Goal: Task Accomplishment & Management: Manage account settings

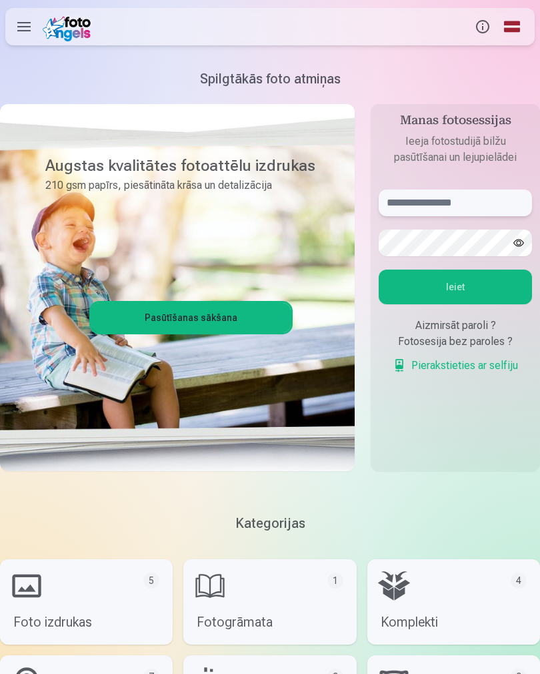
click at [473, 197] on input "text" at bounding box center [455, 202] width 153 height 27
type input "**********"
click at [467, 296] on button "Ieiet" at bounding box center [455, 286] width 153 height 35
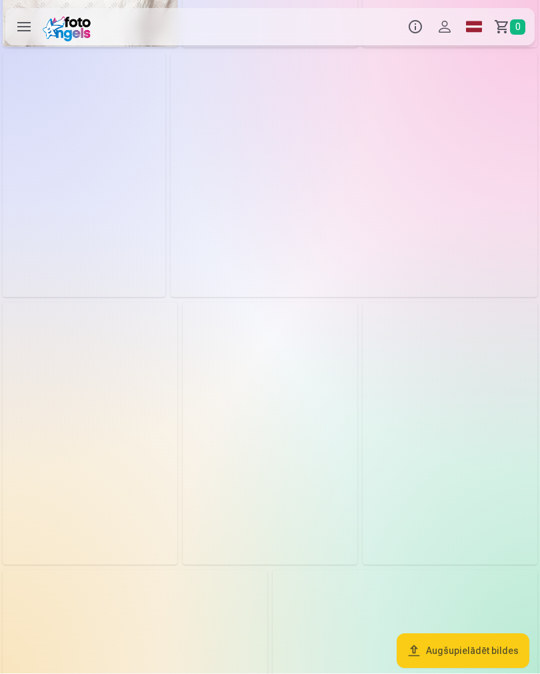
scroll to position [1038, 0]
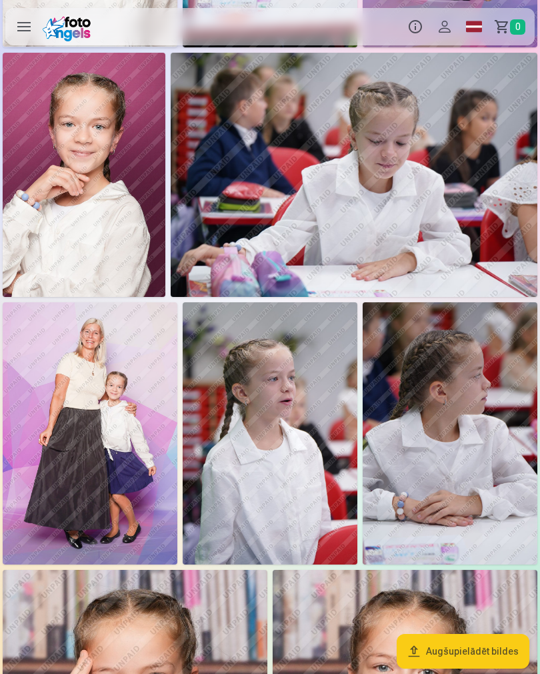
click at [304, 455] on img at bounding box center [270, 433] width 175 height 262
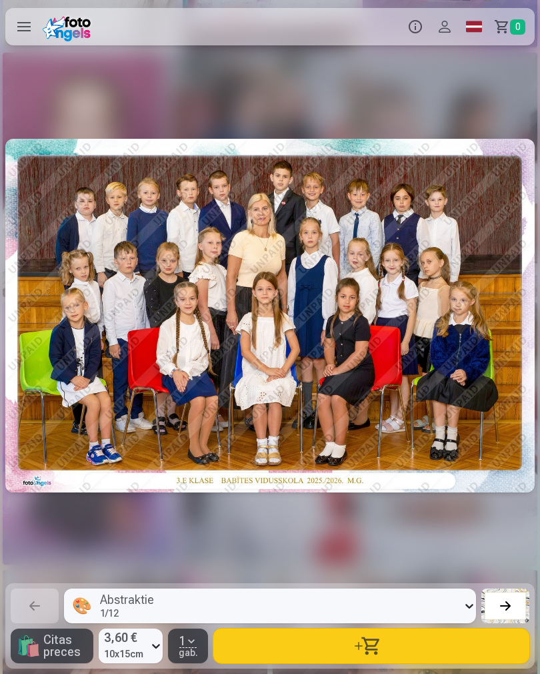
scroll to position [0, 7022]
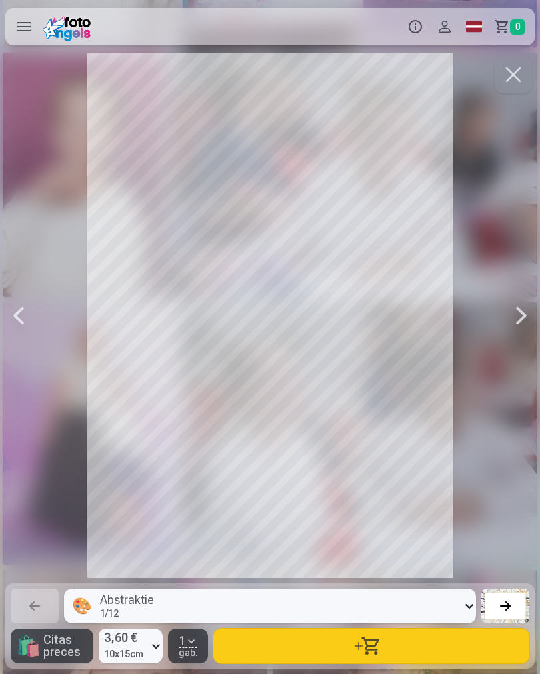
click at [516, 78] on button "button" at bounding box center [513, 74] width 37 height 37
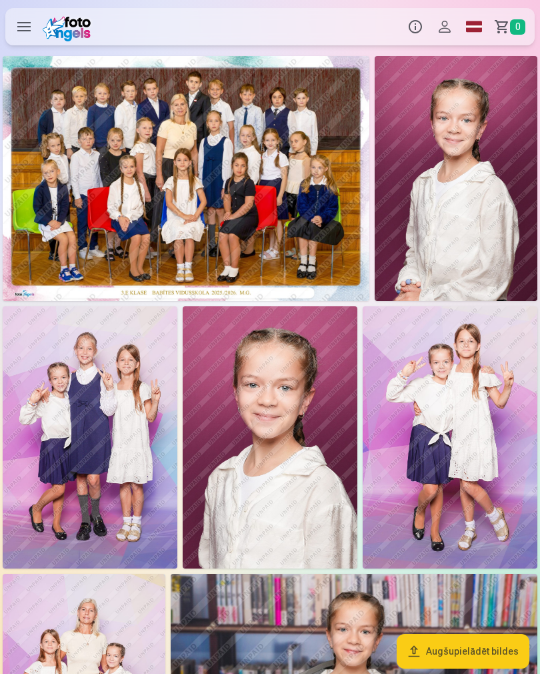
click at [169, 182] on img at bounding box center [186, 178] width 367 height 245
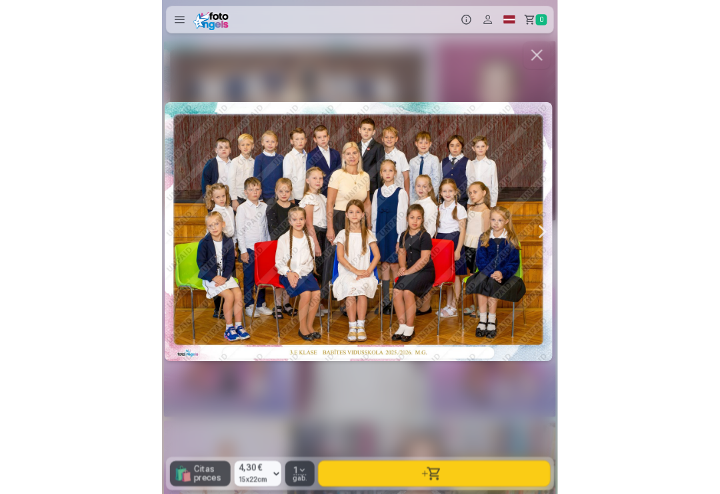
scroll to position [0, 1]
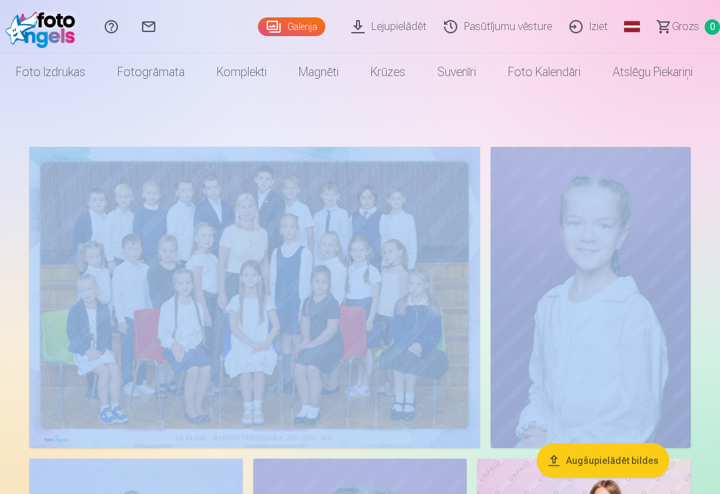
click at [293, 272] on img at bounding box center [254, 297] width 451 height 301
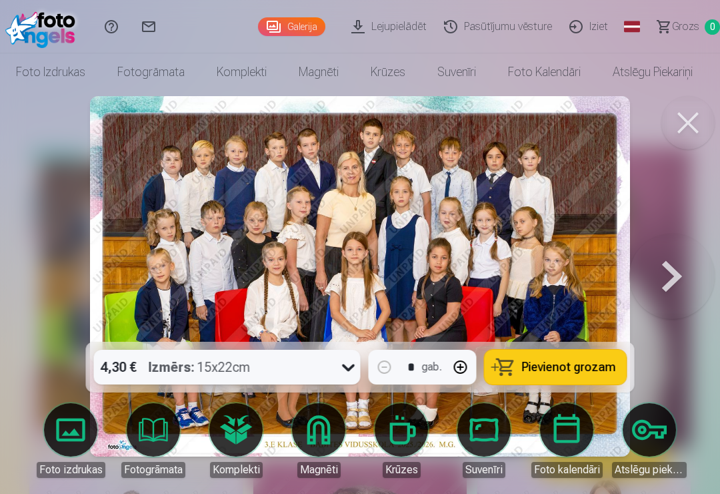
click at [279, 490] on div at bounding box center [360, 247] width 720 height 494
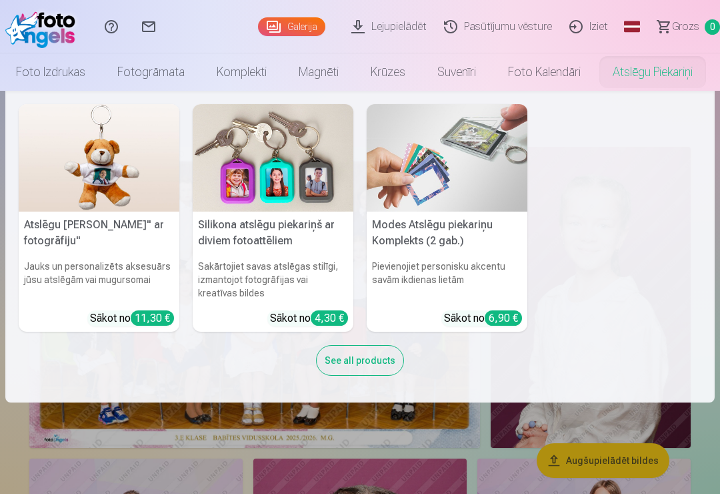
click at [656, 60] on link "Atslēgu piekariņi" at bounding box center [653, 71] width 112 height 37
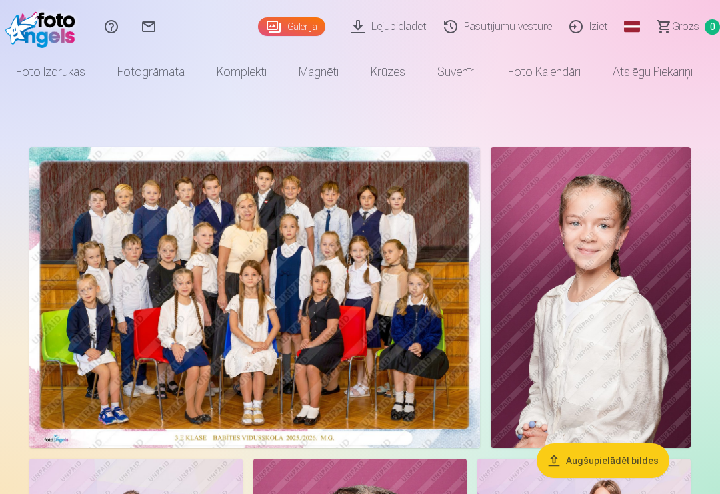
scroll to position [592, 0]
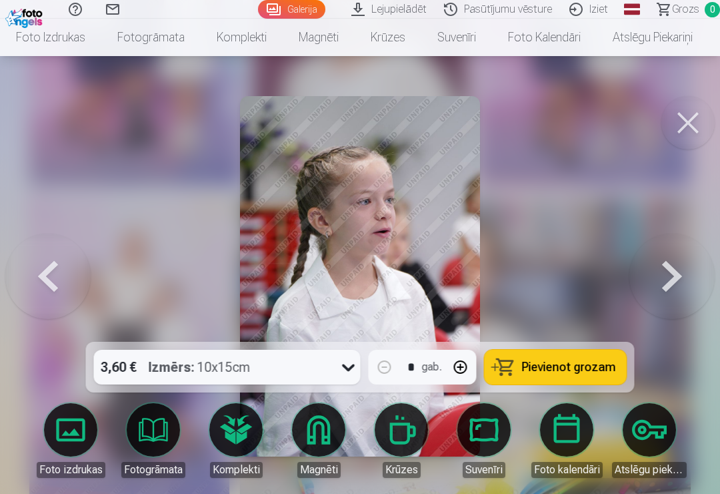
scroll to position [3205, 0]
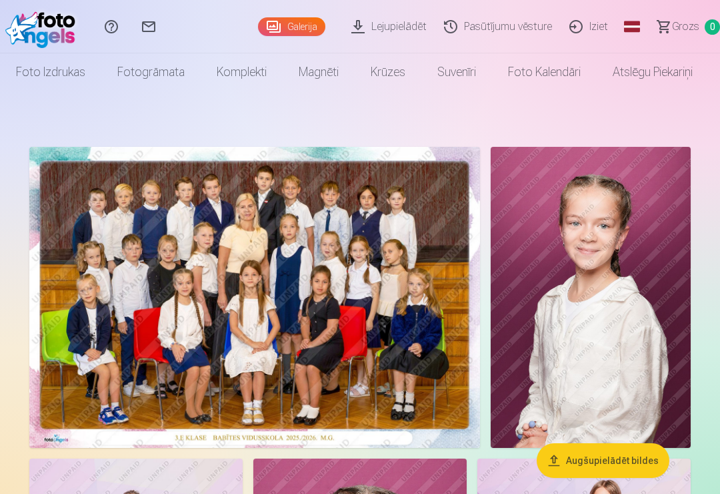
click at [592, 23] on link "Iziet" at bounding box center [591, 26] width 56 height 53
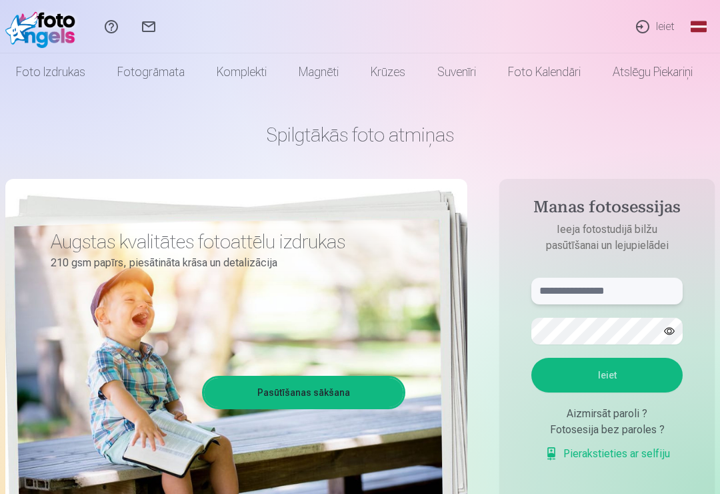
click at [606, 283] on input "text" at bounding box center [607, 290] width 151 height 27
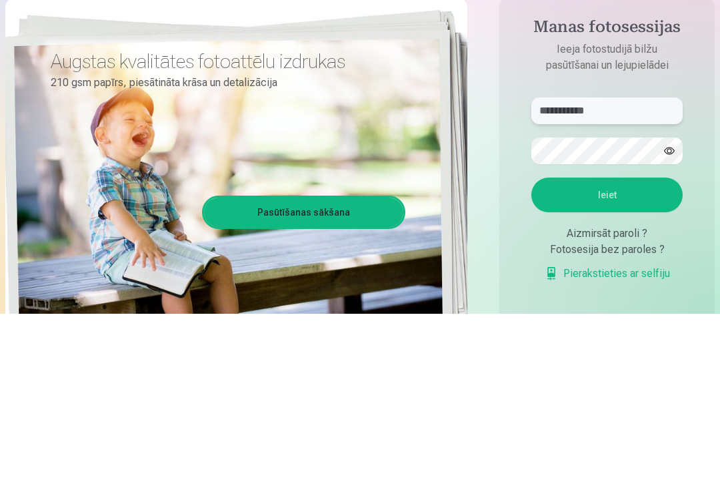
type input "**********"
click at [626, 357] on button "Ieiet" at bounding box center [607, 374] width 151 height 35
